Goal: Navigation & Orientation: Find specific page/section

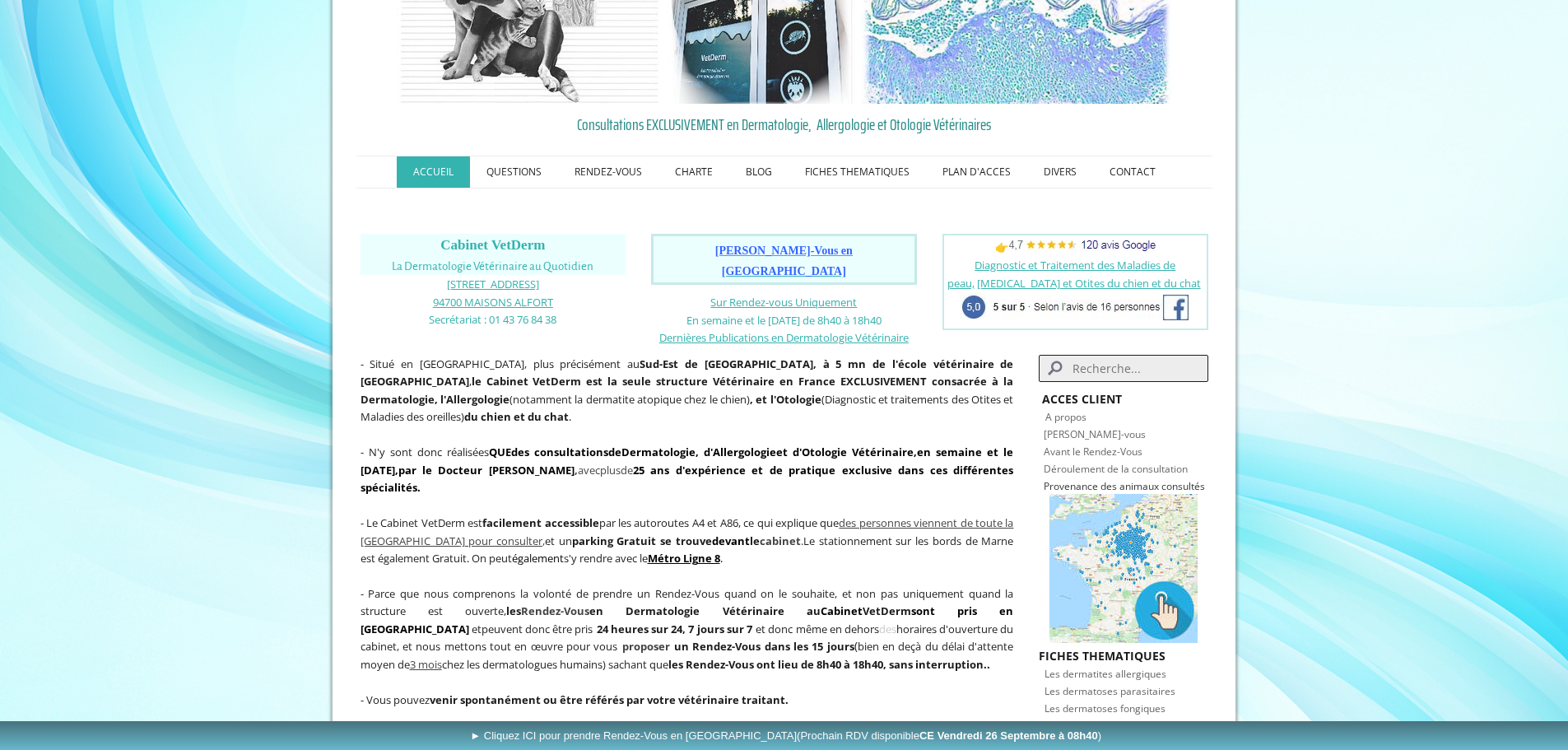
scroll to position [82, 0]
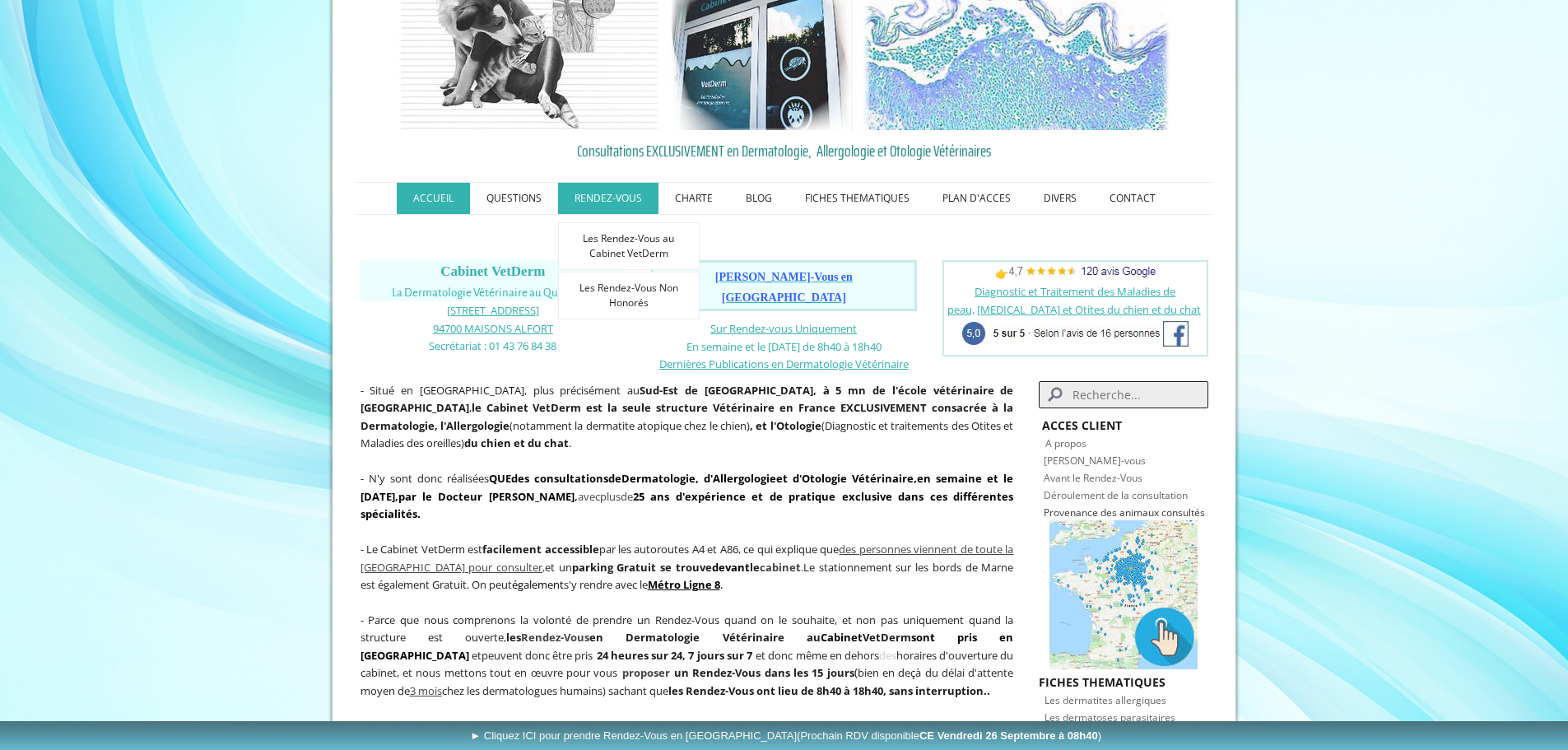
click at [610, 208] on link "RENDEZ-VOUS" at bounding box center [608, 198] width 101 height 32
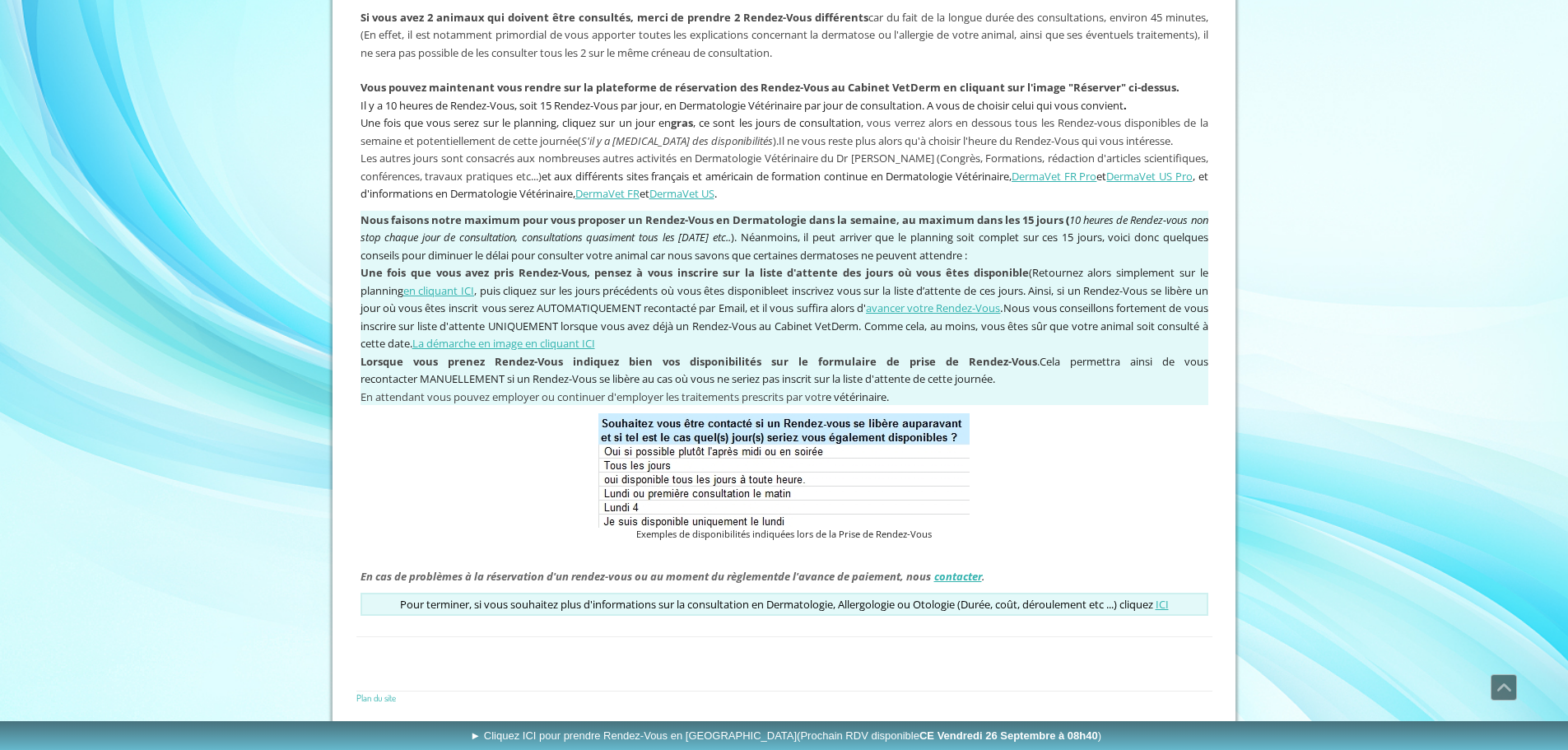
scroll to position [1261, 0]
click at [1169, 605] on link "ICI" at bounding box center [1162, 605] width 13 height 15
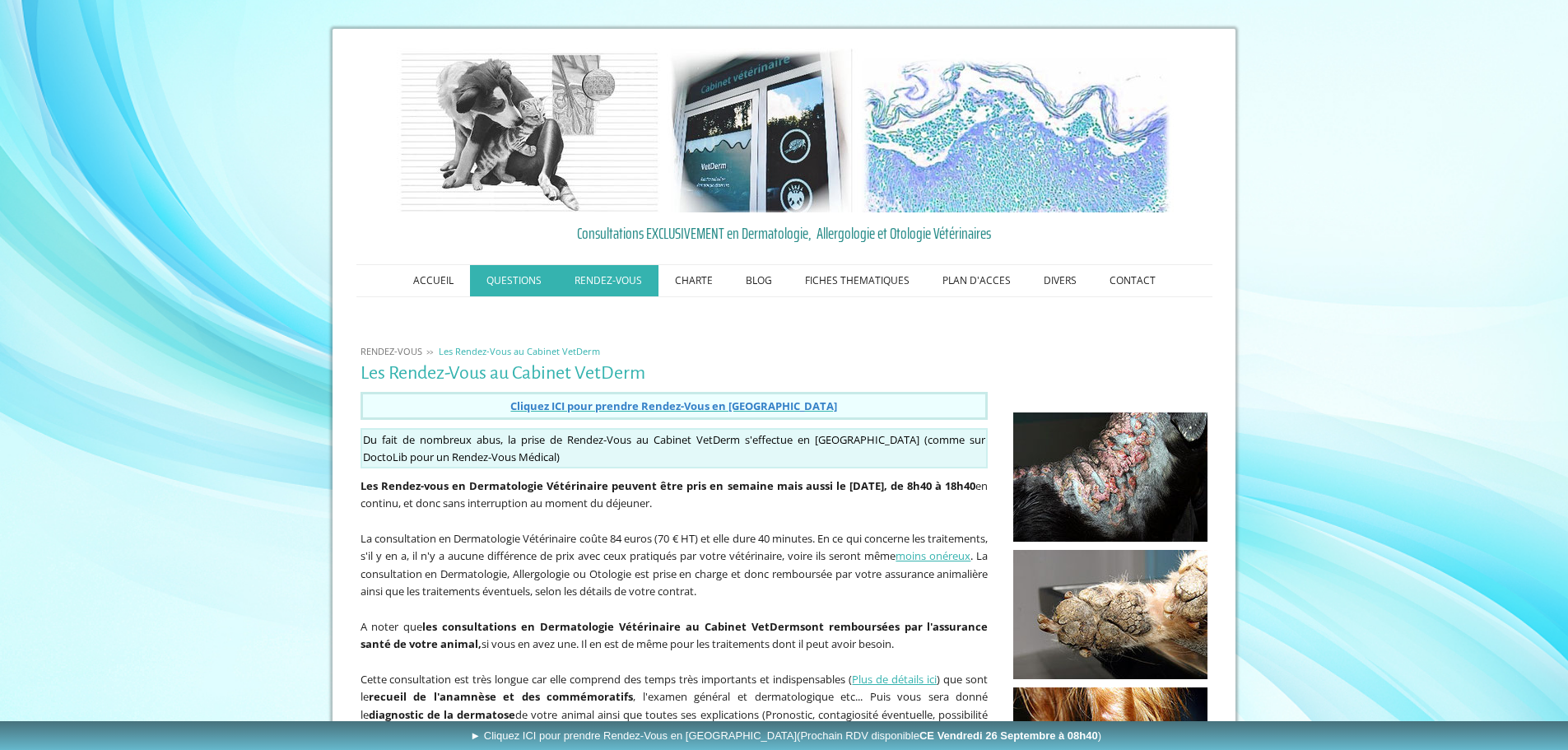
click at [516, 277] on link "QUESTIONS" at bounding box center [514, 281] width 88 height 32
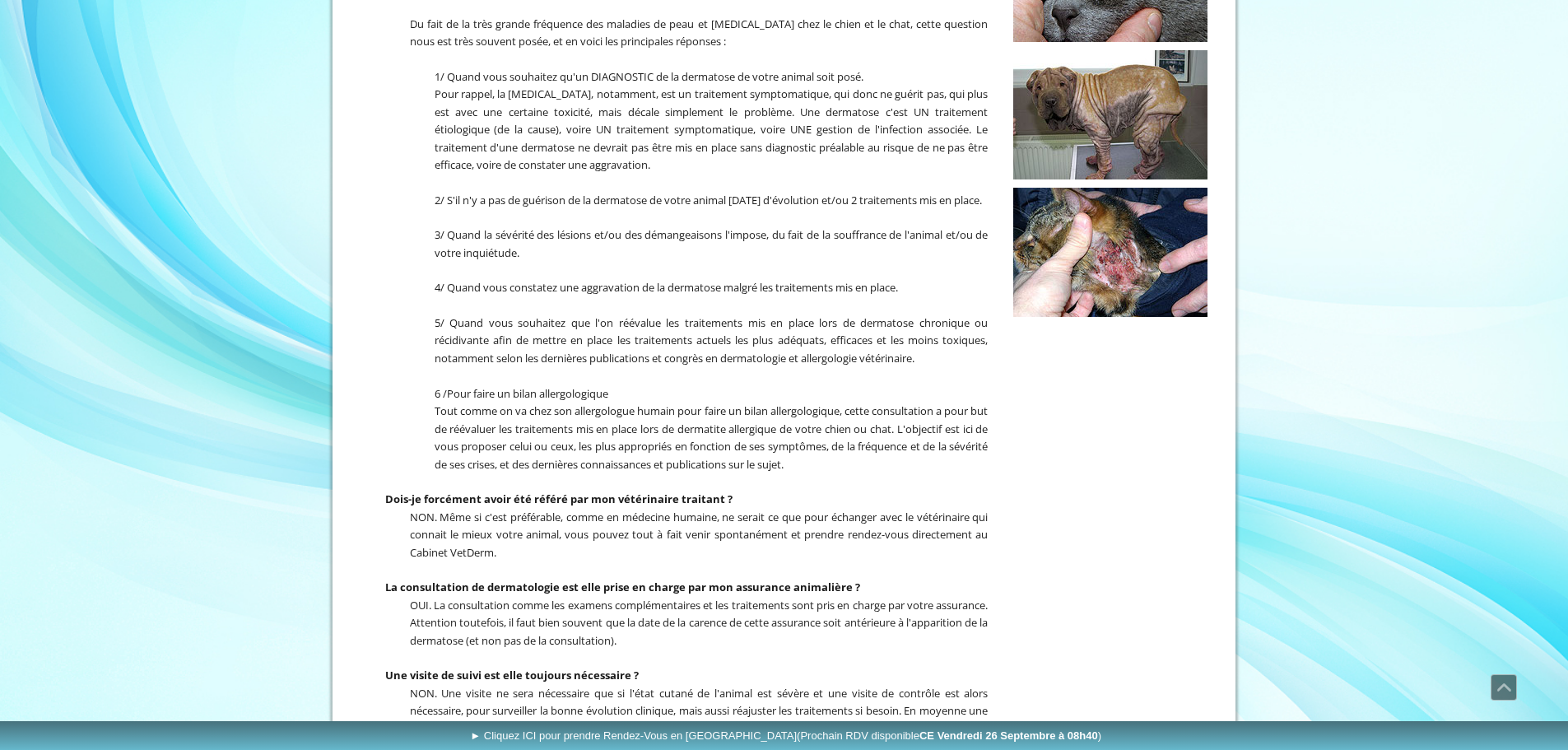
scroll to position [309, 0]
